Goal: Navigation & Orientation: Find specific page/section

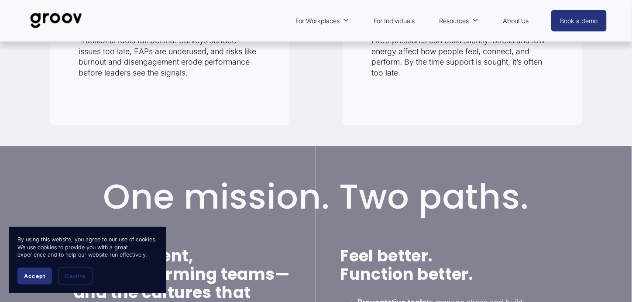
scroll to position [401, 0]
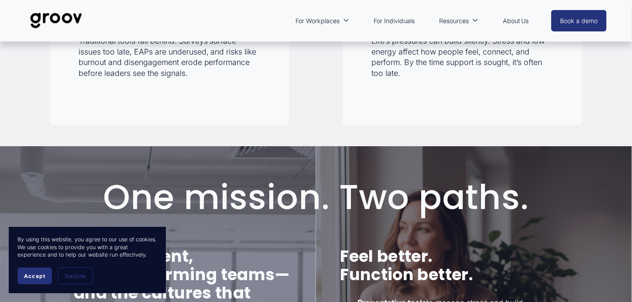
click at [397, 19] on link "For Individuals" at bounding box center [394, 21] width 50 height 20
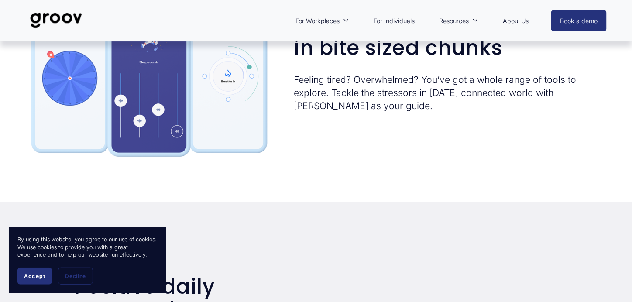
scroll to position [1288, 0]
